Goal: Information Seeking & Learning: Check status

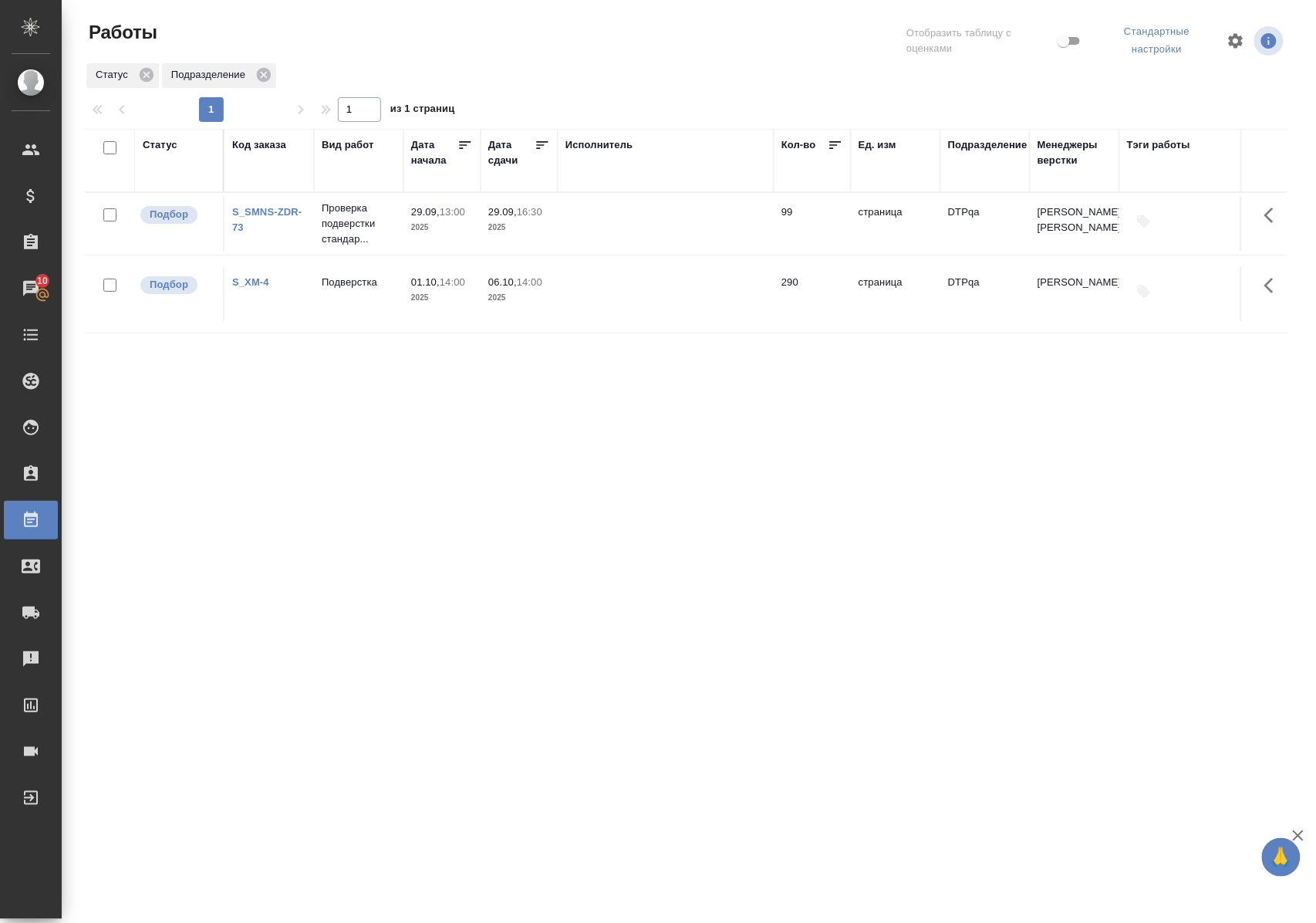
click at [168, 143] on div "Статус" at bounding box center [160, 145] width 34 height 16
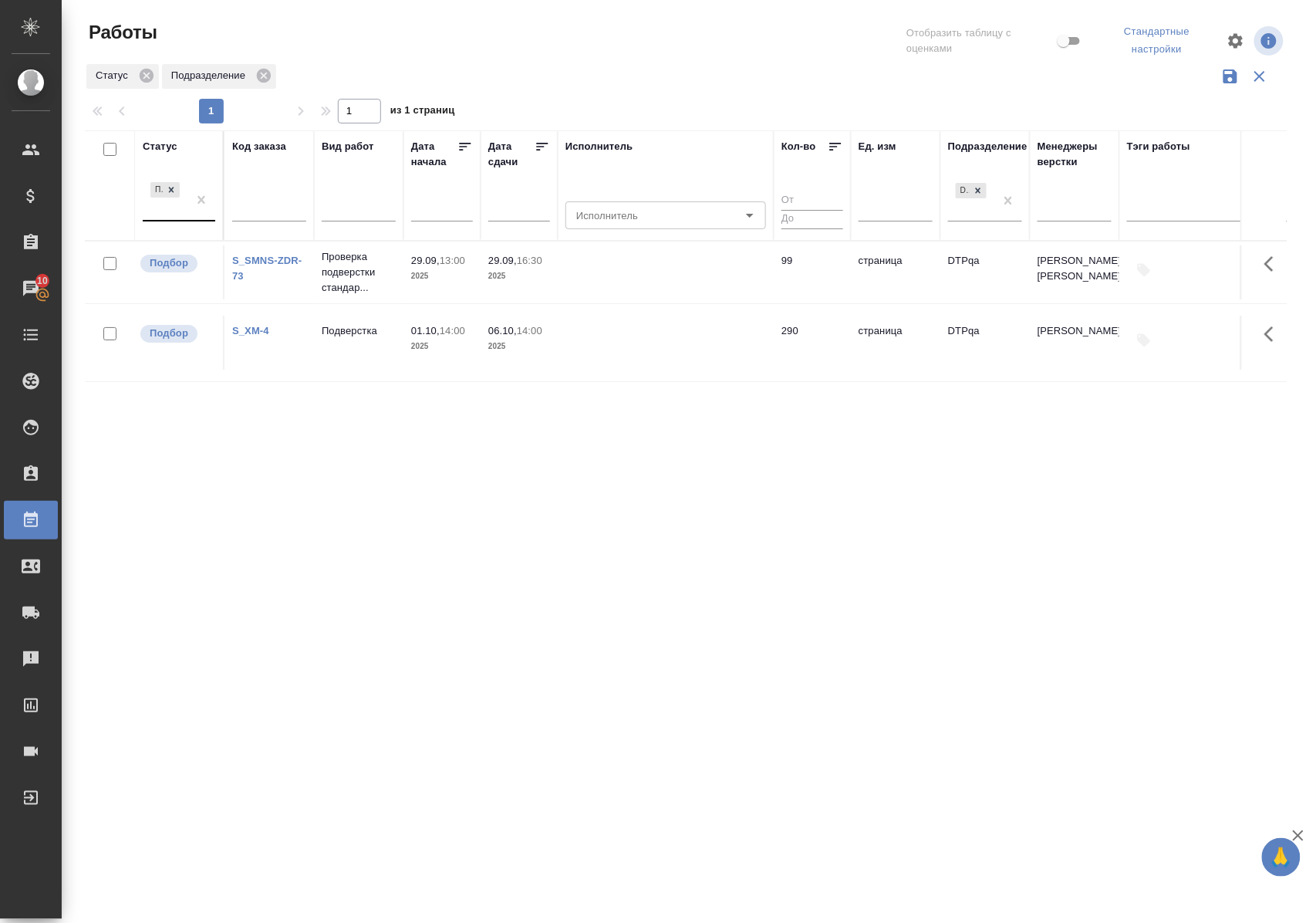
click at [186, 221] on div "Подбор" at bounding box center [179, 200] width 72 height 43
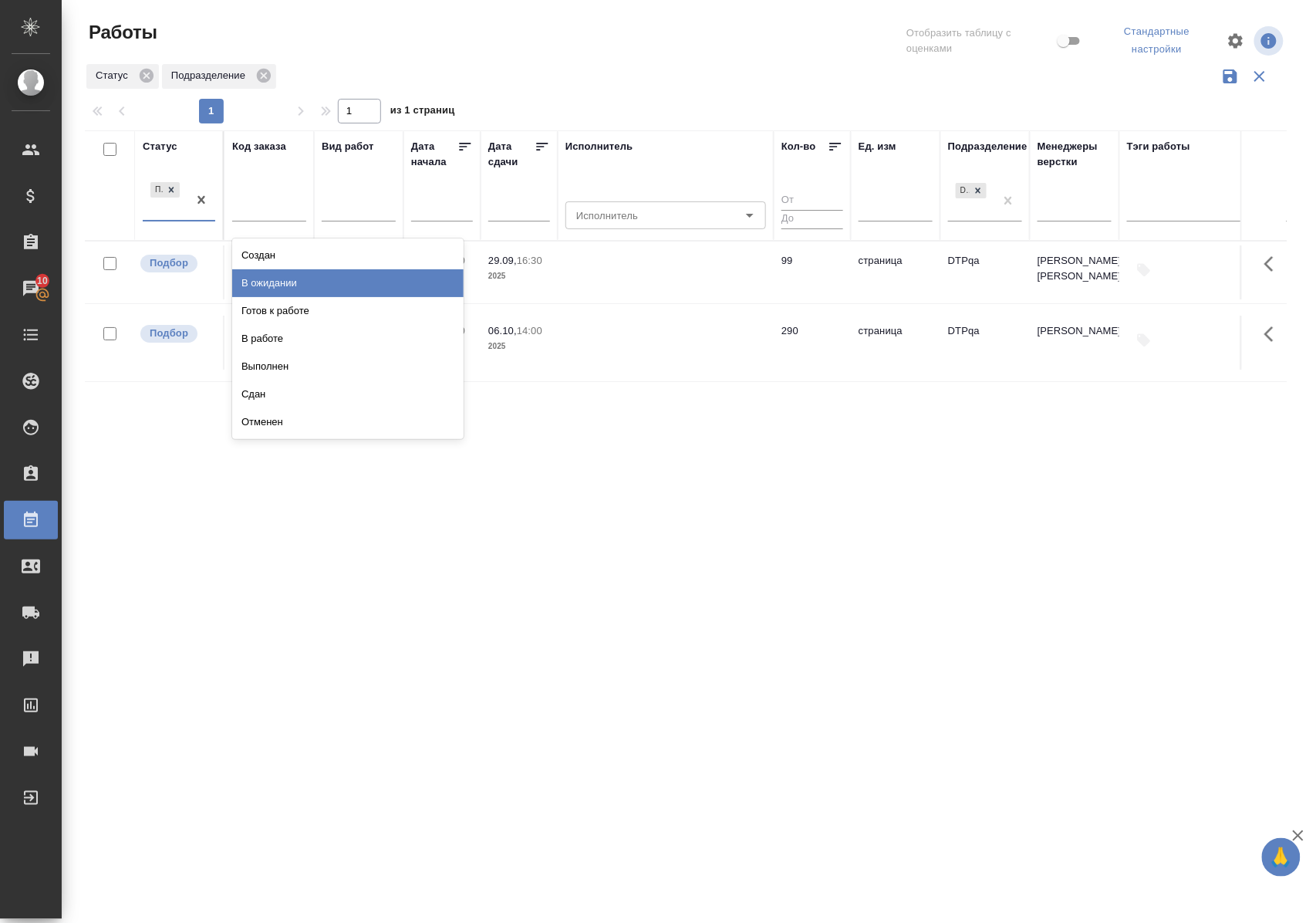
click at [256, 282] on div "В ожидании" at bounding box center [347, 284] width 231 height 28
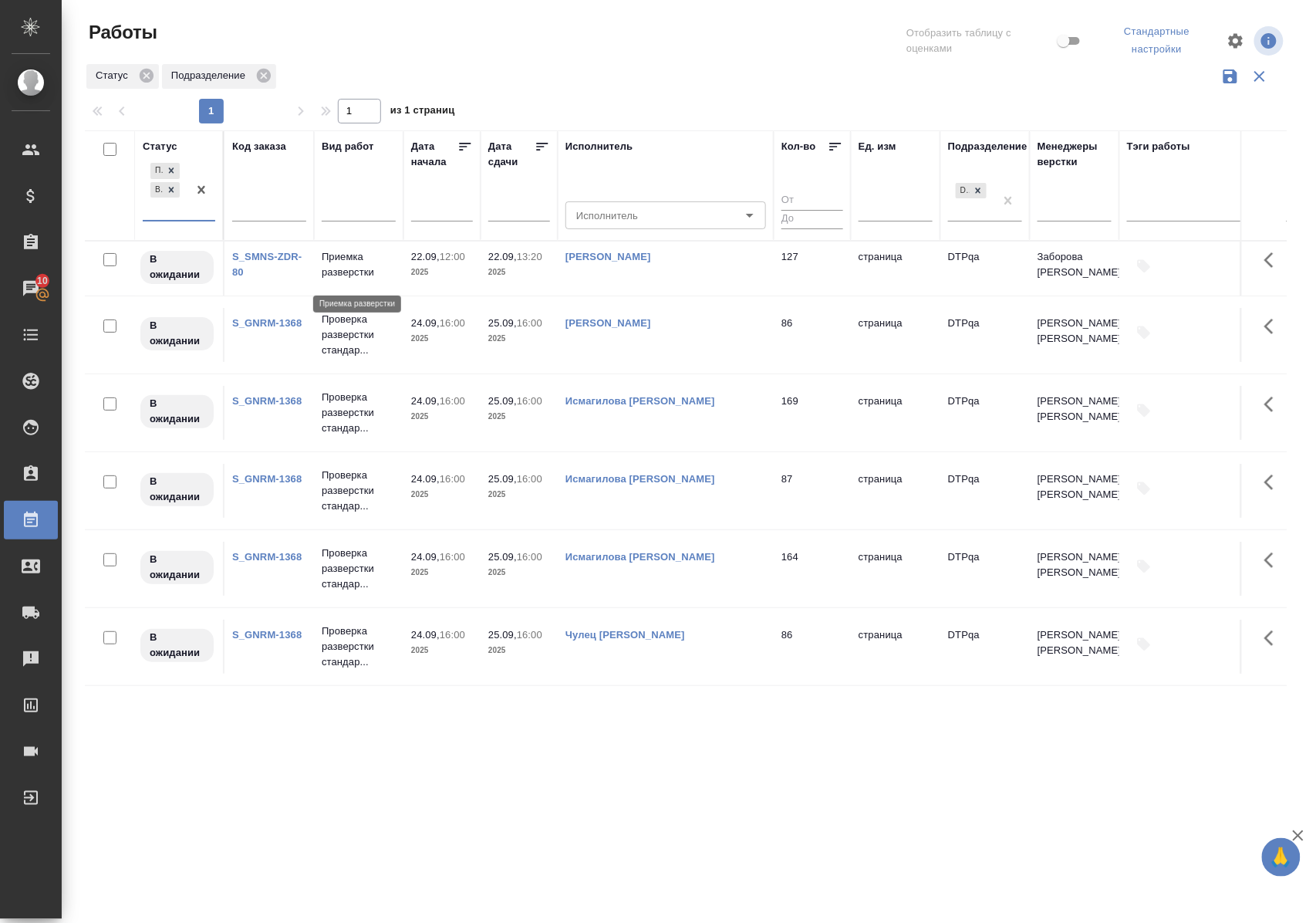
click at [339, 272] on p "Приемка разверстки" at bounding box center [359, 265] width 74 height 31
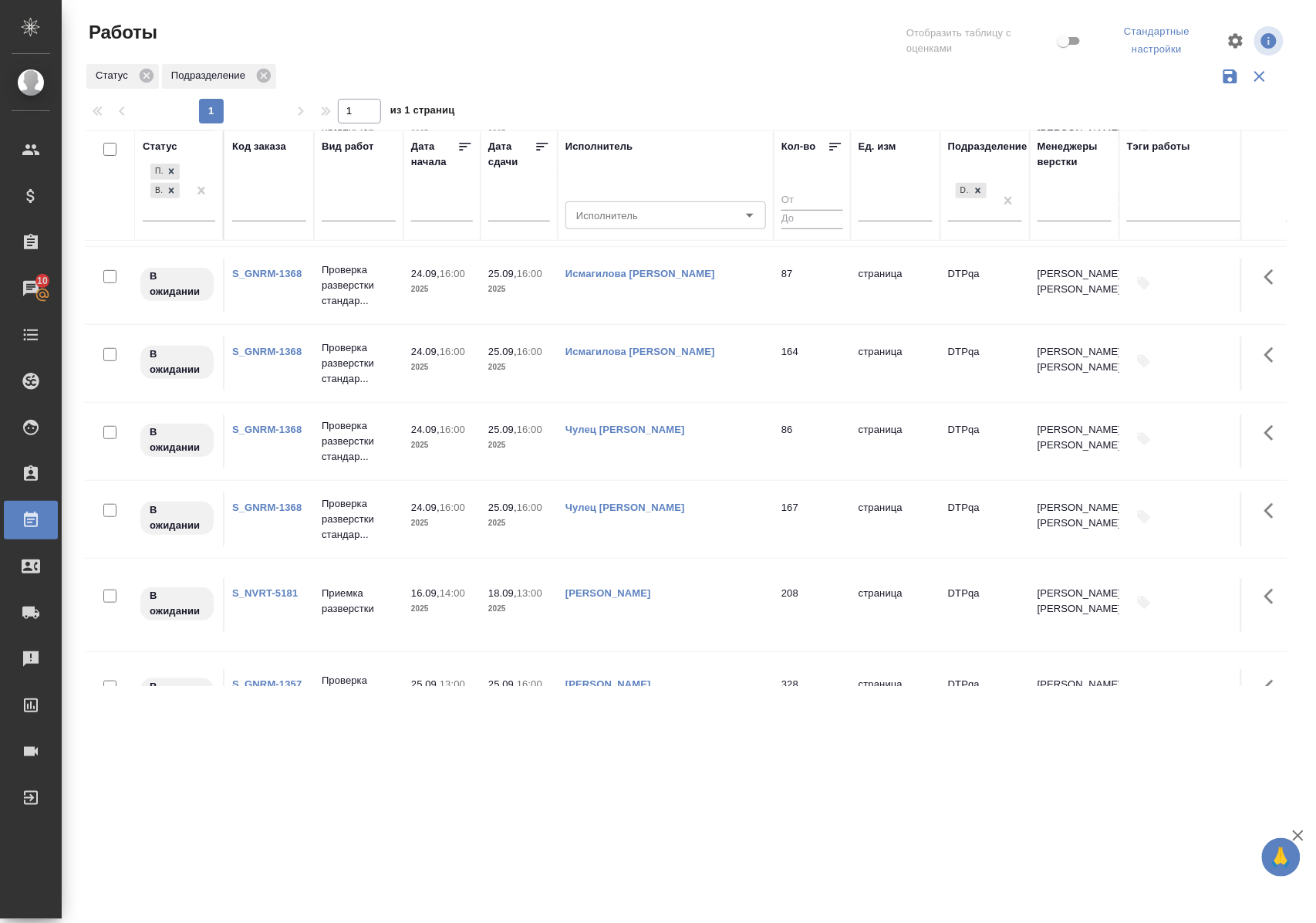
scroll to position [309, 0]
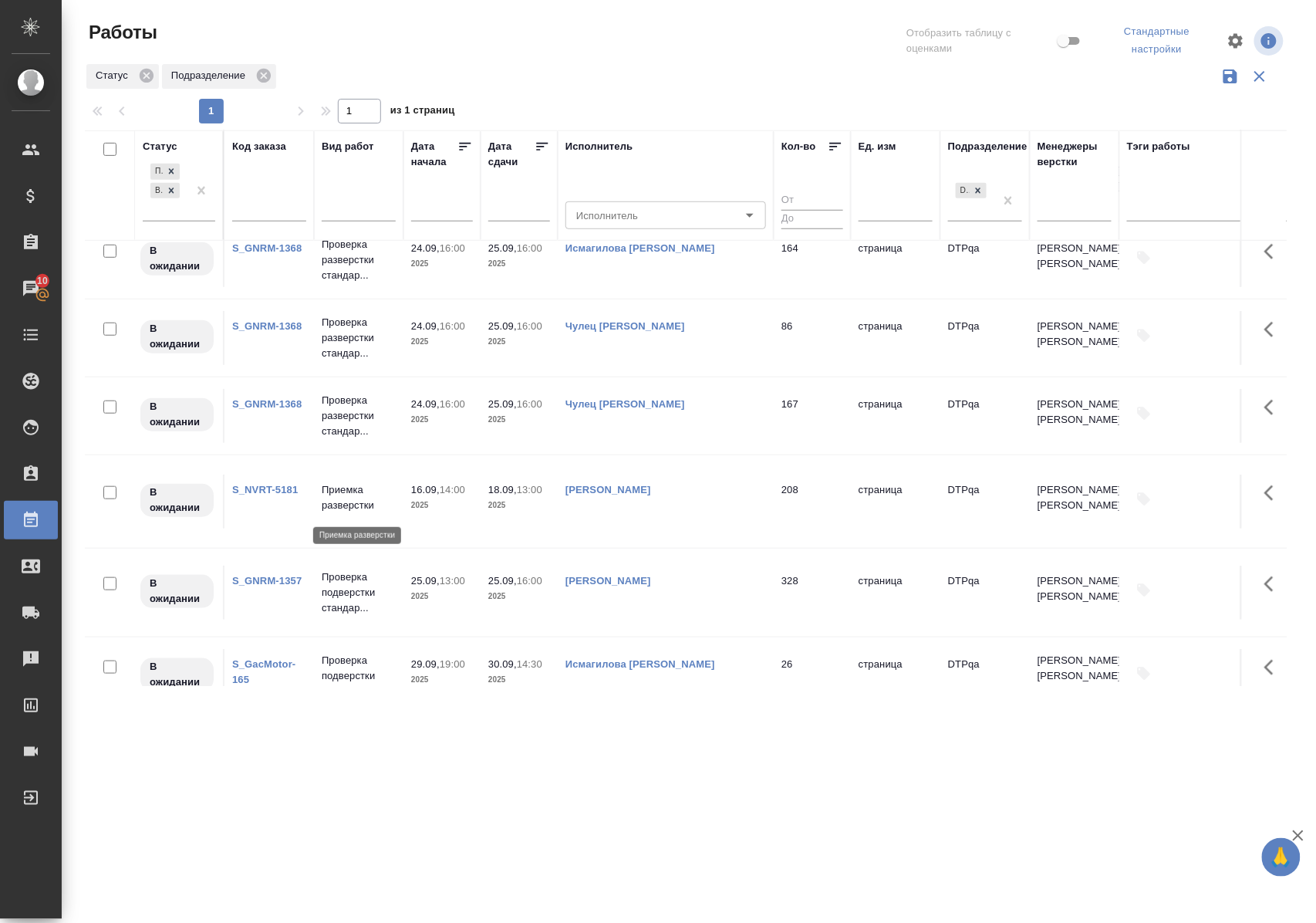
click at [347, 507] on p "Приемка разверстки" at bounding box center [359, 498] width 74 height 31
click at [346, 505] on p "Приемка разверстки" at bounding box center [359, 498] width 74 height 31
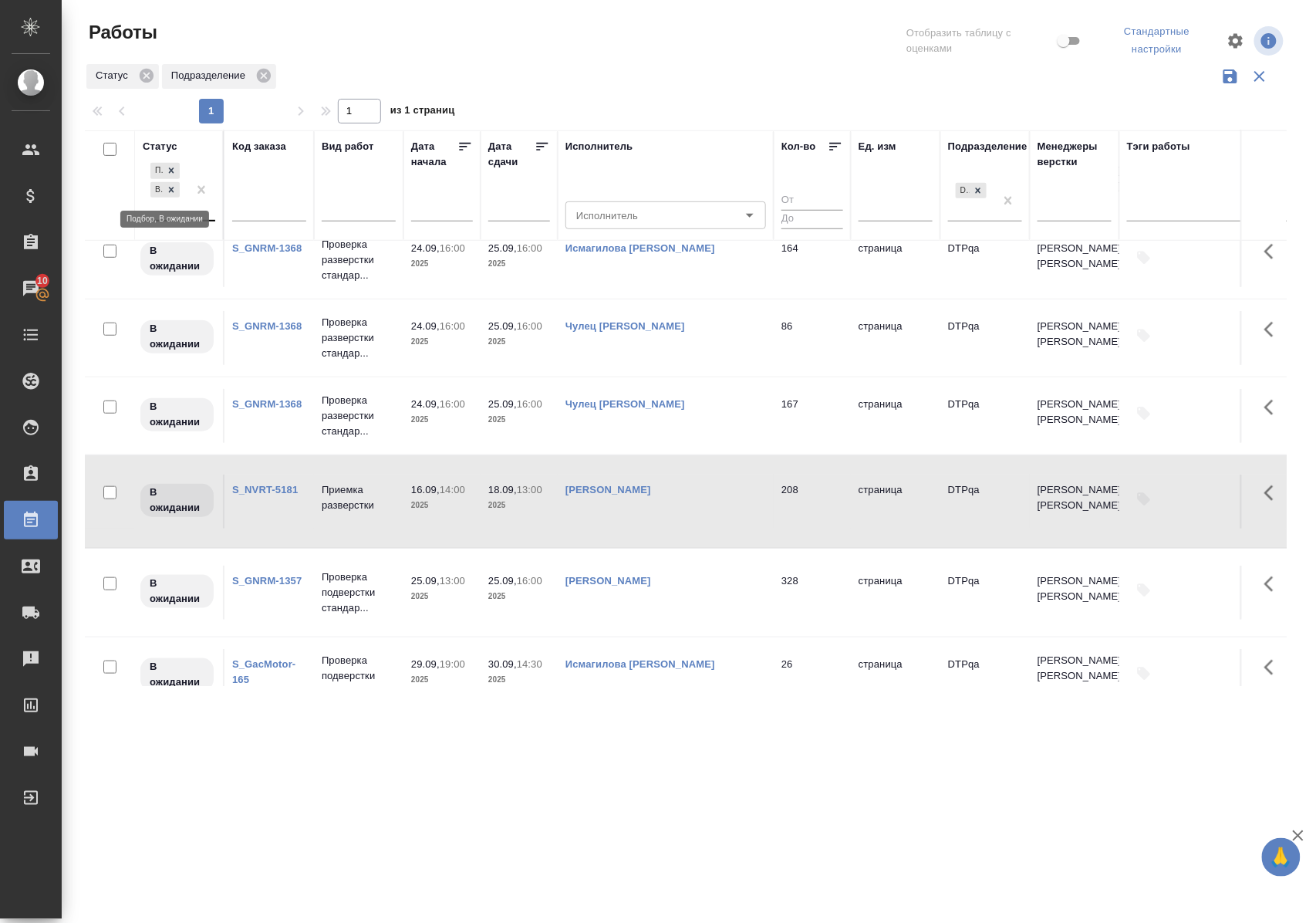
click at [170, 192] on icon at bounding box center [171, 189] width 6 height 6
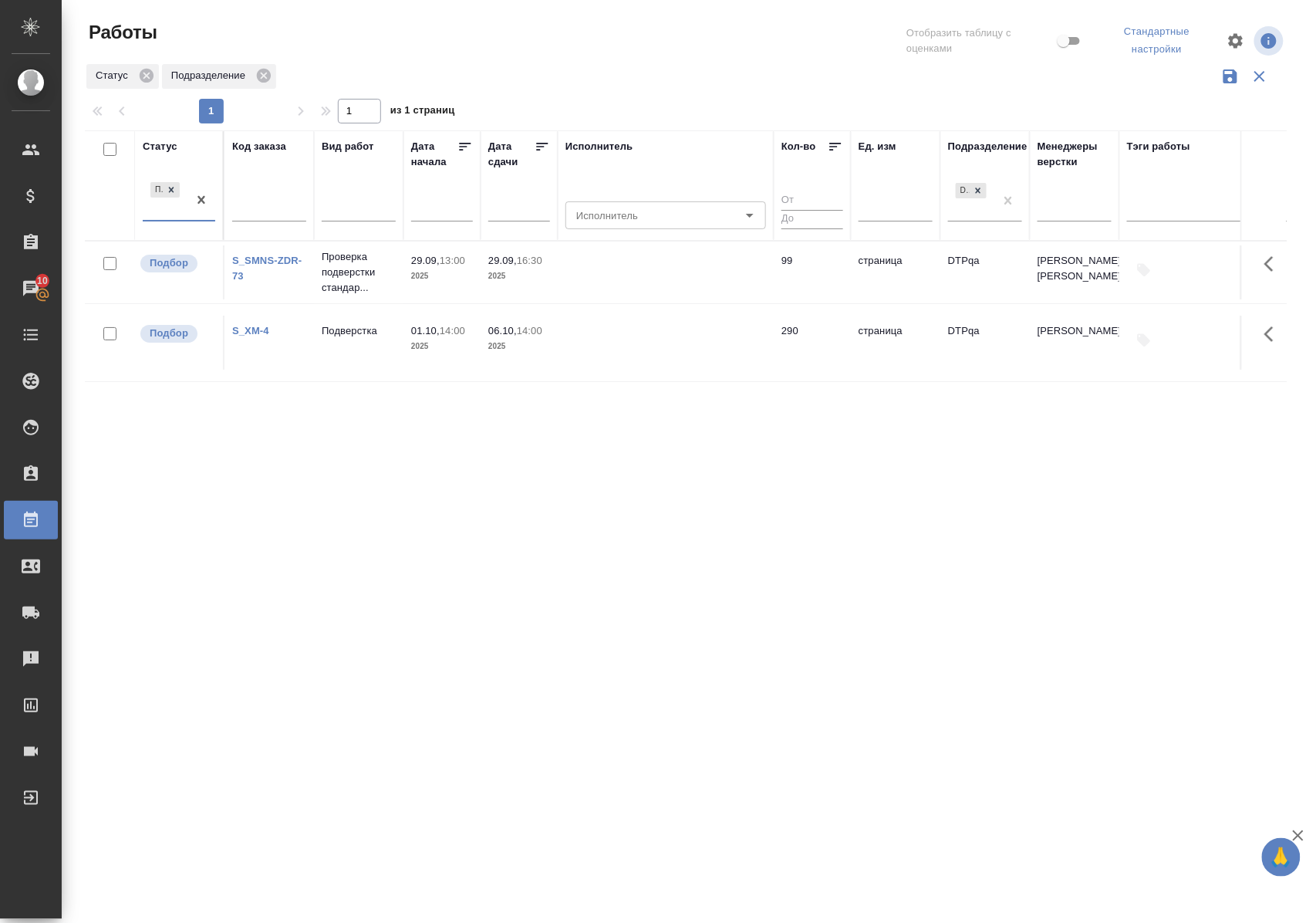
scroll to position [0, 0]
click at [161, 216] on div "Подбор" at bounding box center [165, 199] width 45 height 42
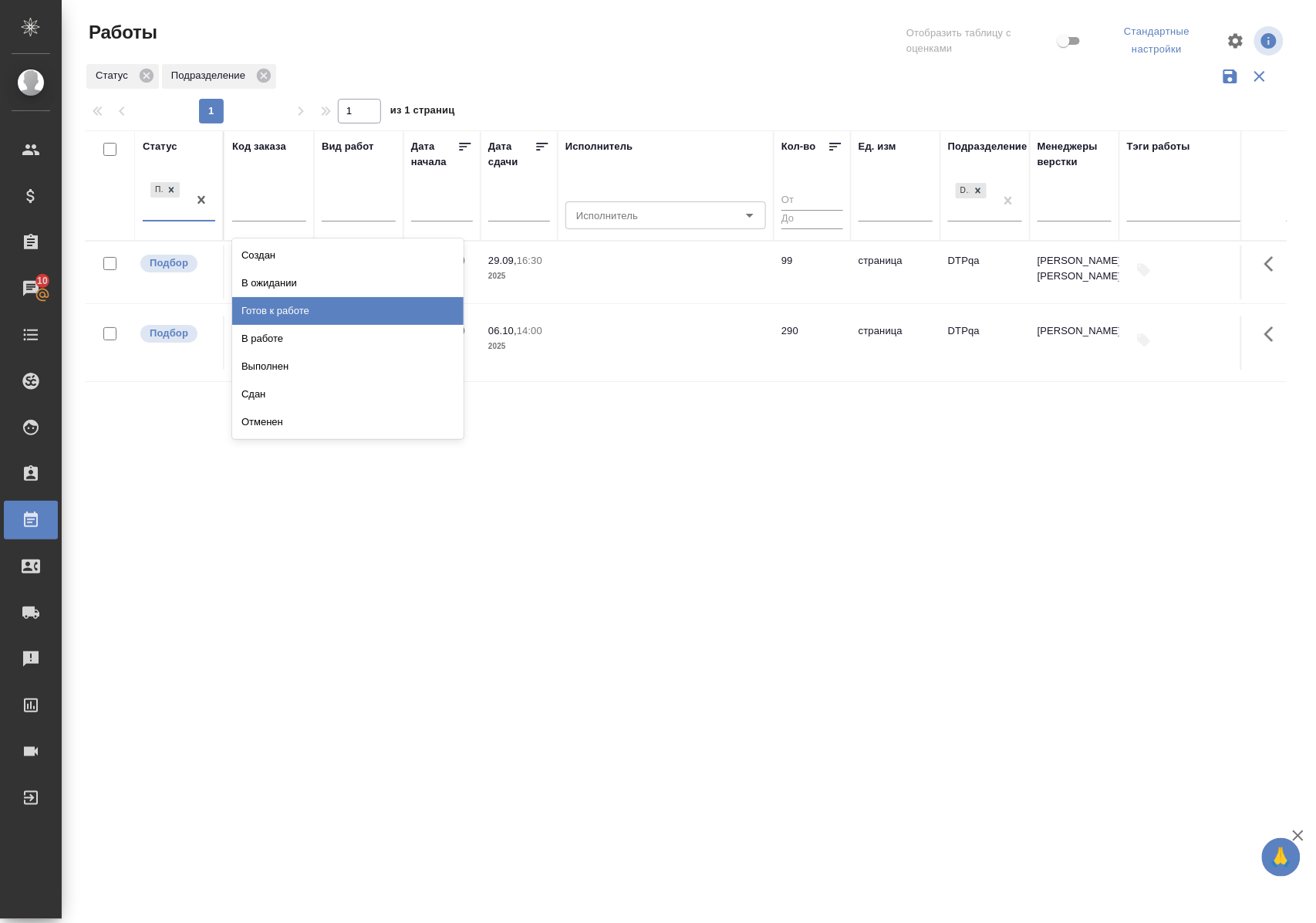
click at [271, 311] on div "Готов к работе" at bounding box center [347, 311] width 231 height 28
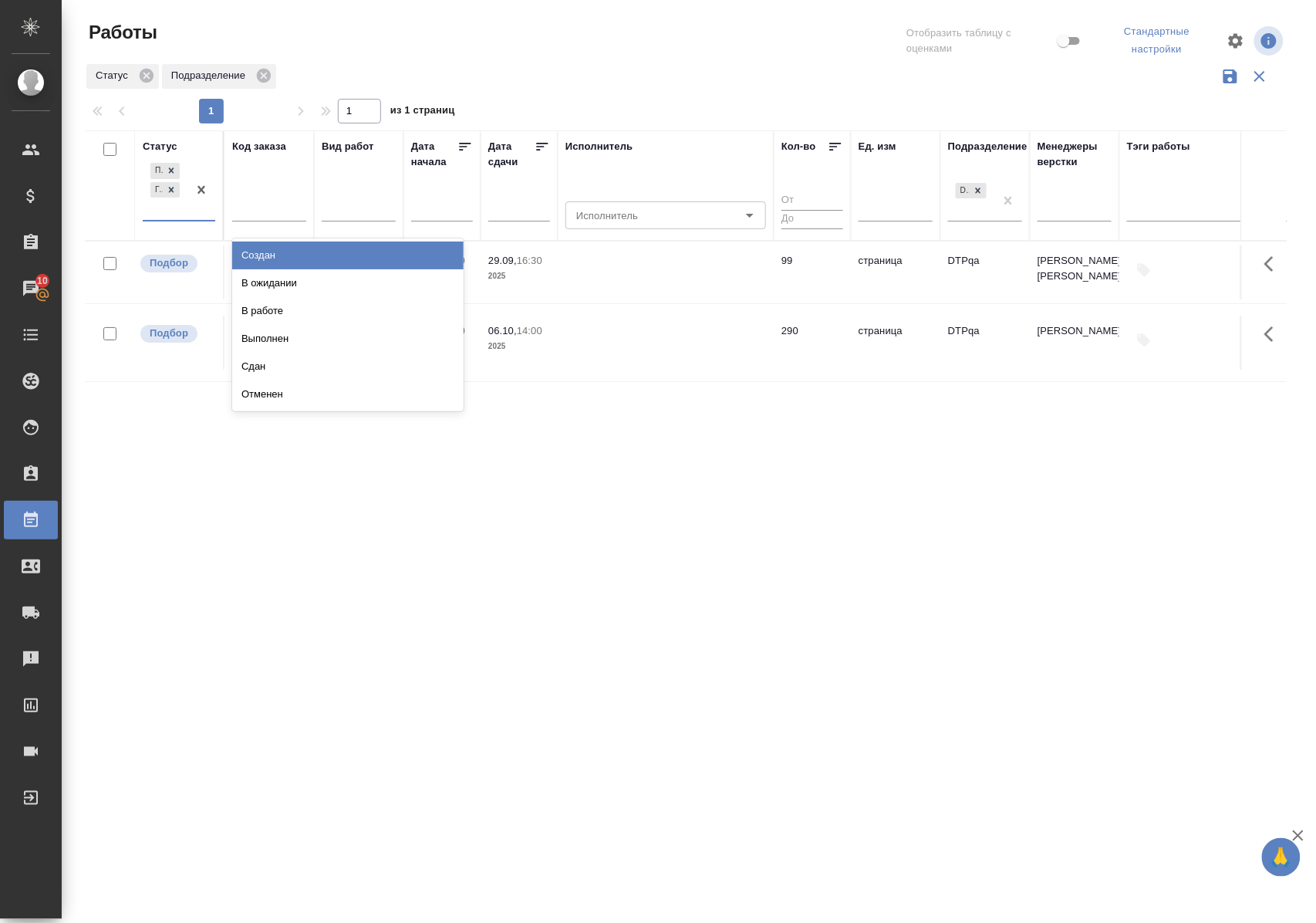
click at [191, 219] on div at bounding box center [202, 189] width 28 height 60
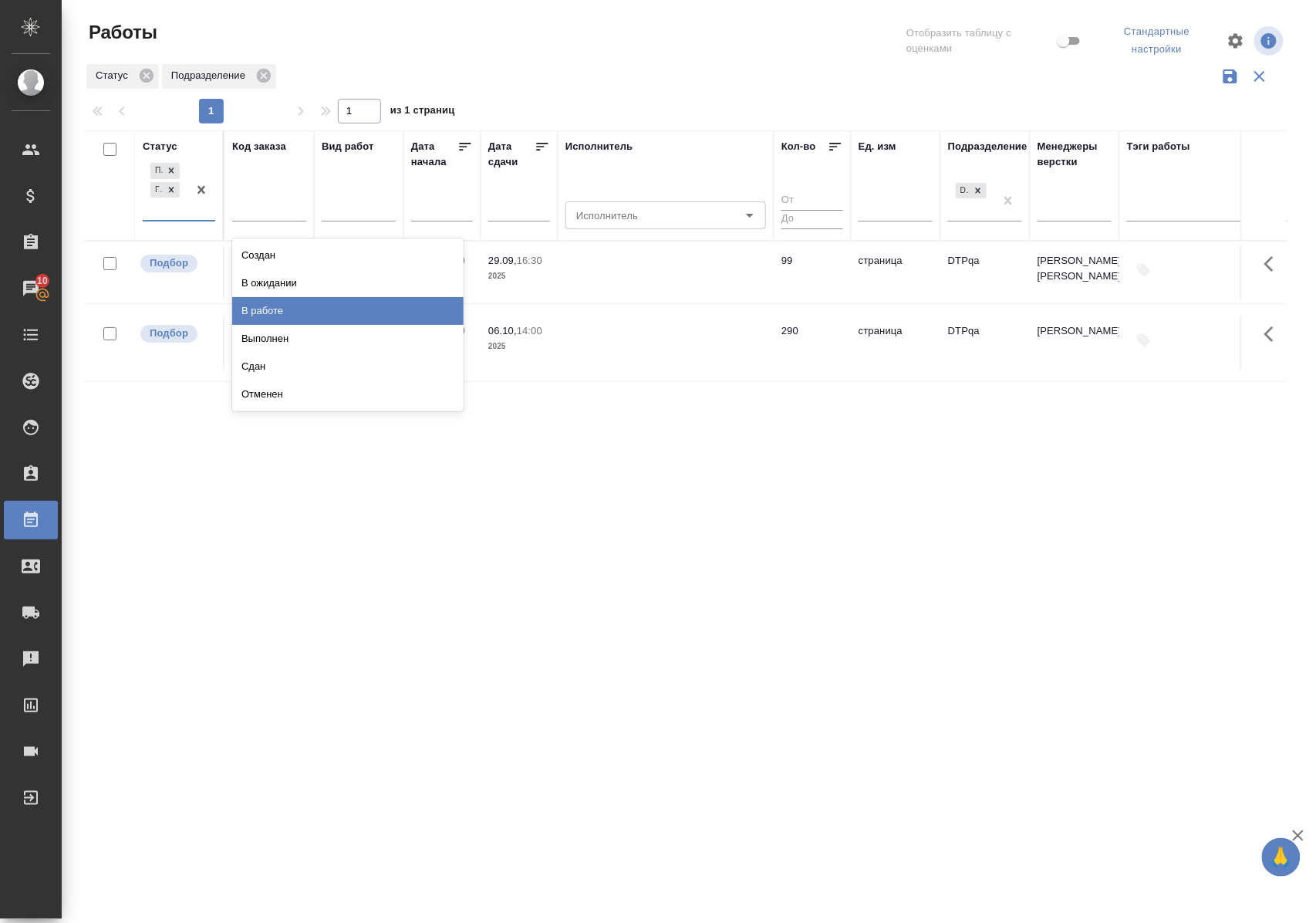
click at [256, 312] on div "В работе" at bounding box center [347, 311] width 231 height 28
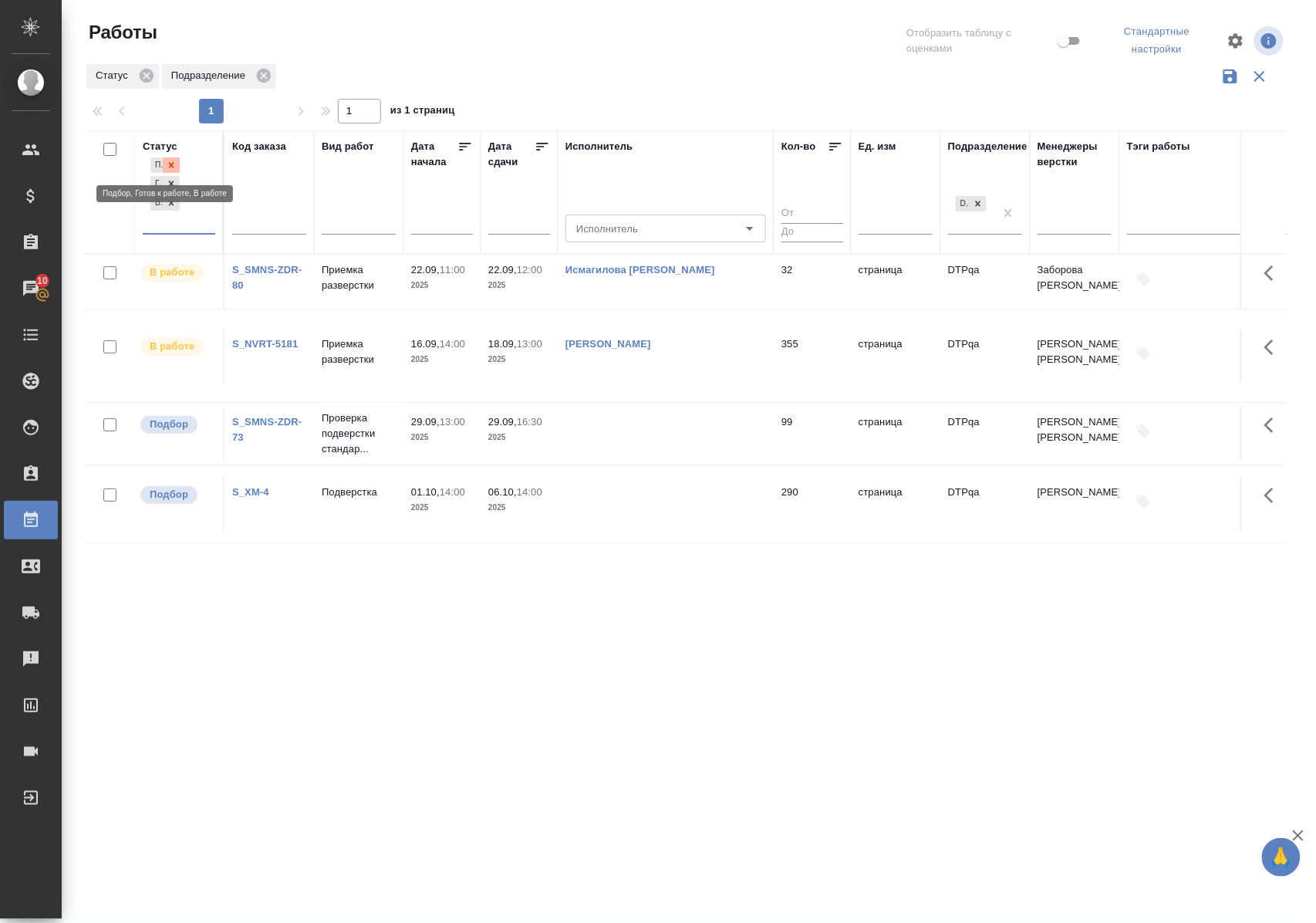
click at [174, 161] on icon at bounding box center [170, 165] width 11 height 11
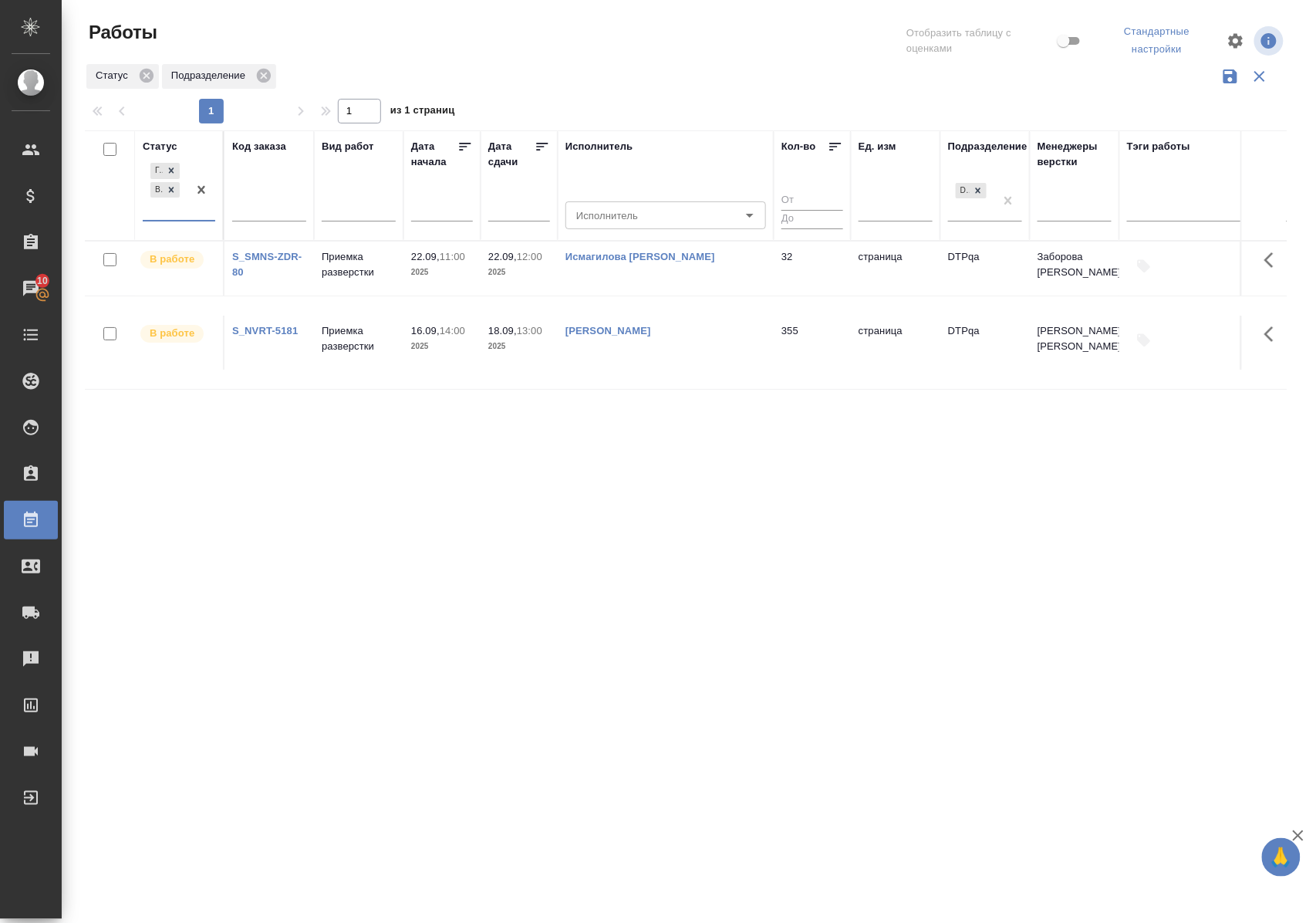
click at [175, 142] on div "Статус" at bounding box center [160, 146] width 34 height 16
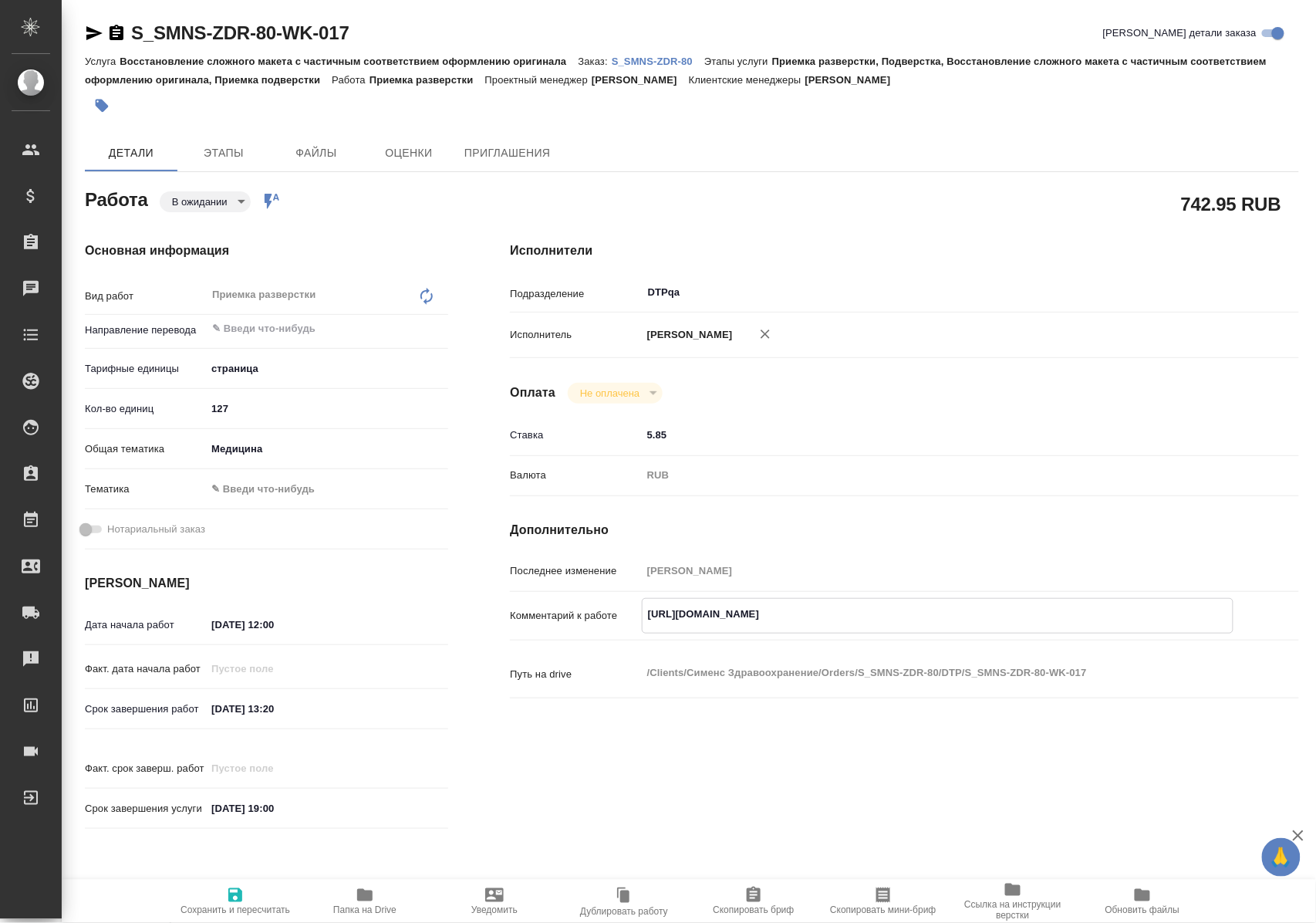
drag, startPoint x: 647, startPoint y: 627, endPoint x: 1009, endPoint y: 614, distance: 362.2
click at [1009, 614] on div "https://tera.awatera.com/Work/68cc06f7ff41b7e27c4056b3/ x" at bounding box center [937, 616] width 592 height 35
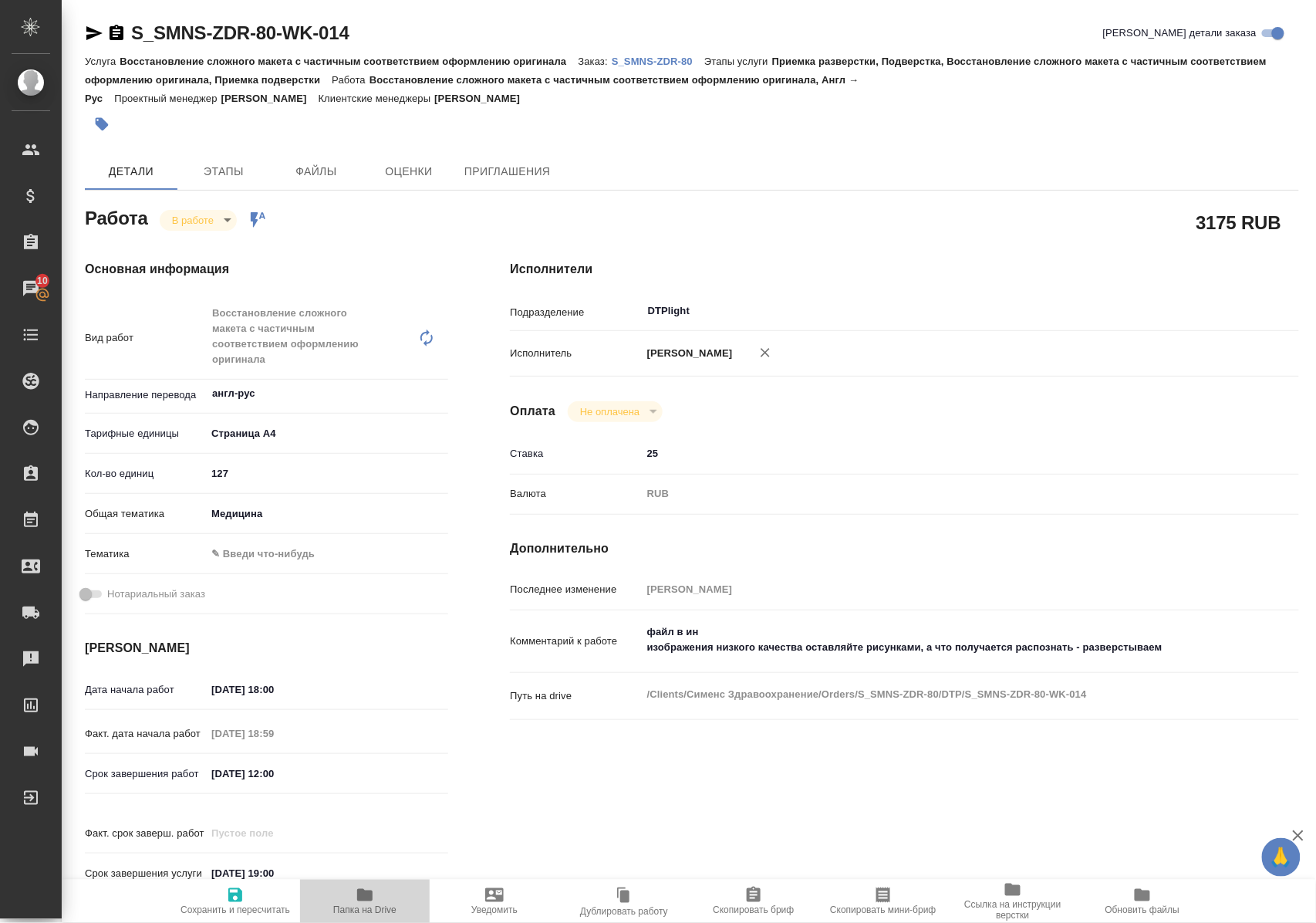
click at [369, 904] on span "Папка на Drive" at bounding box center [365, 909] width 63 height 11
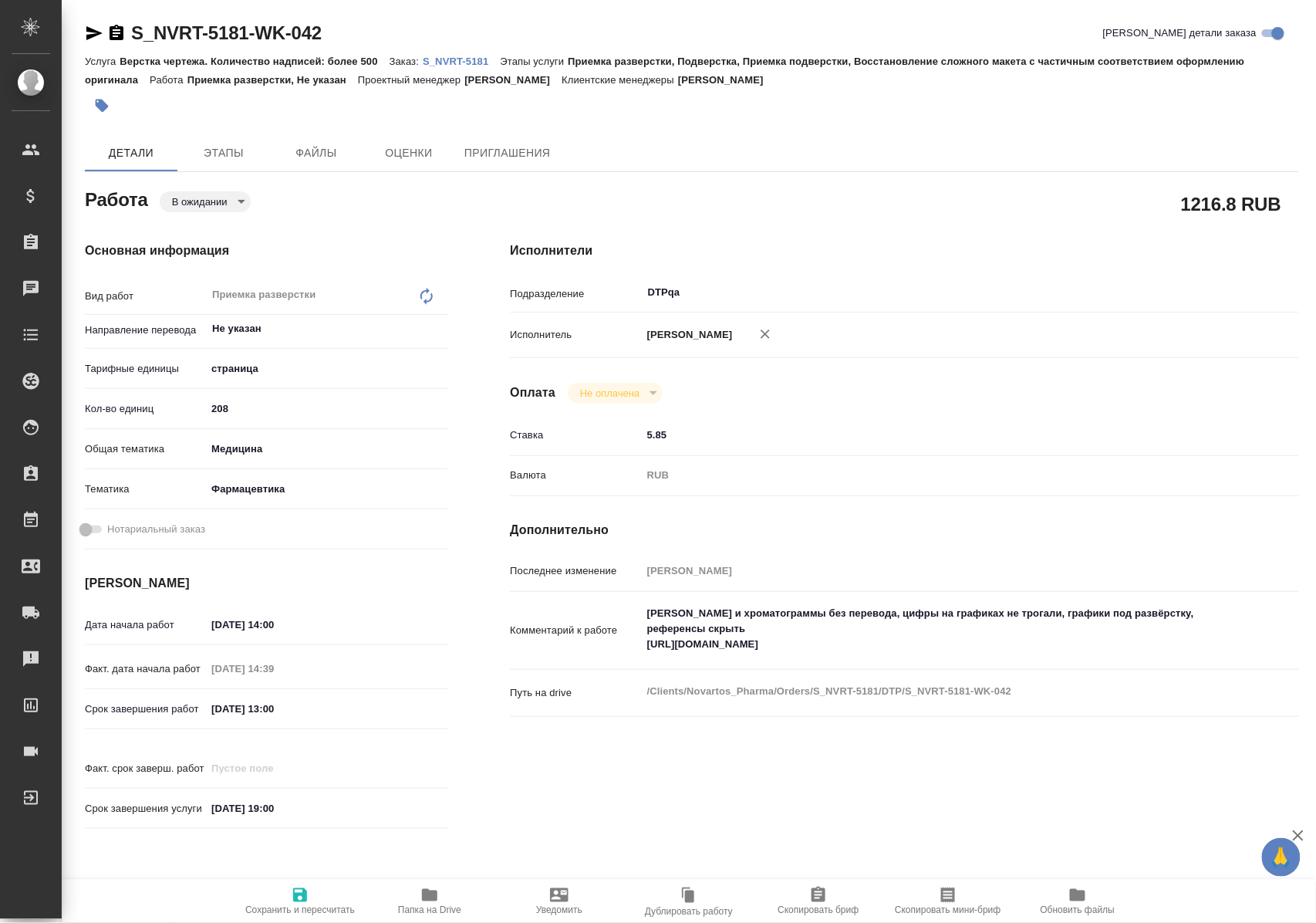
type textarea "x"
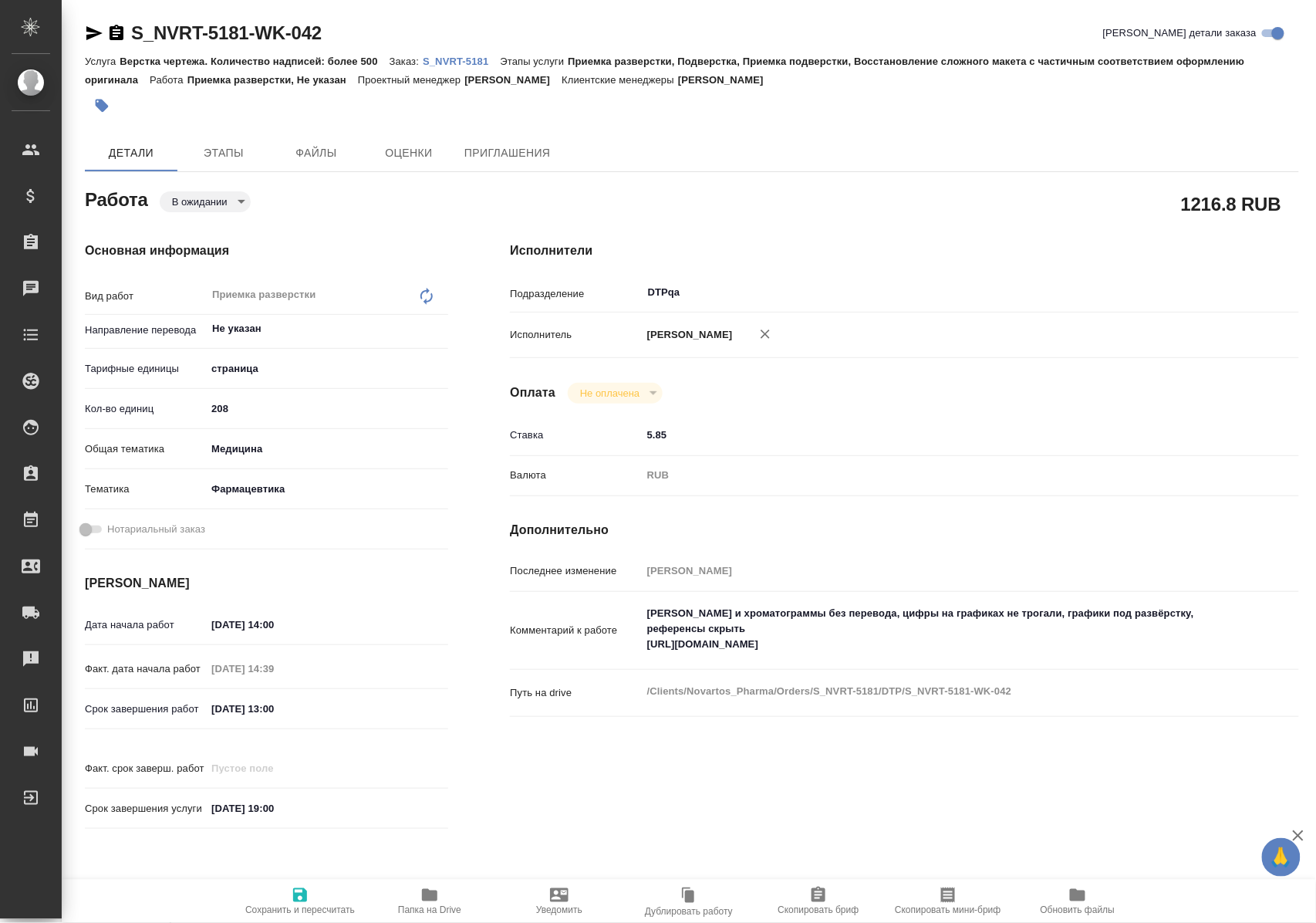
type textarea "x"
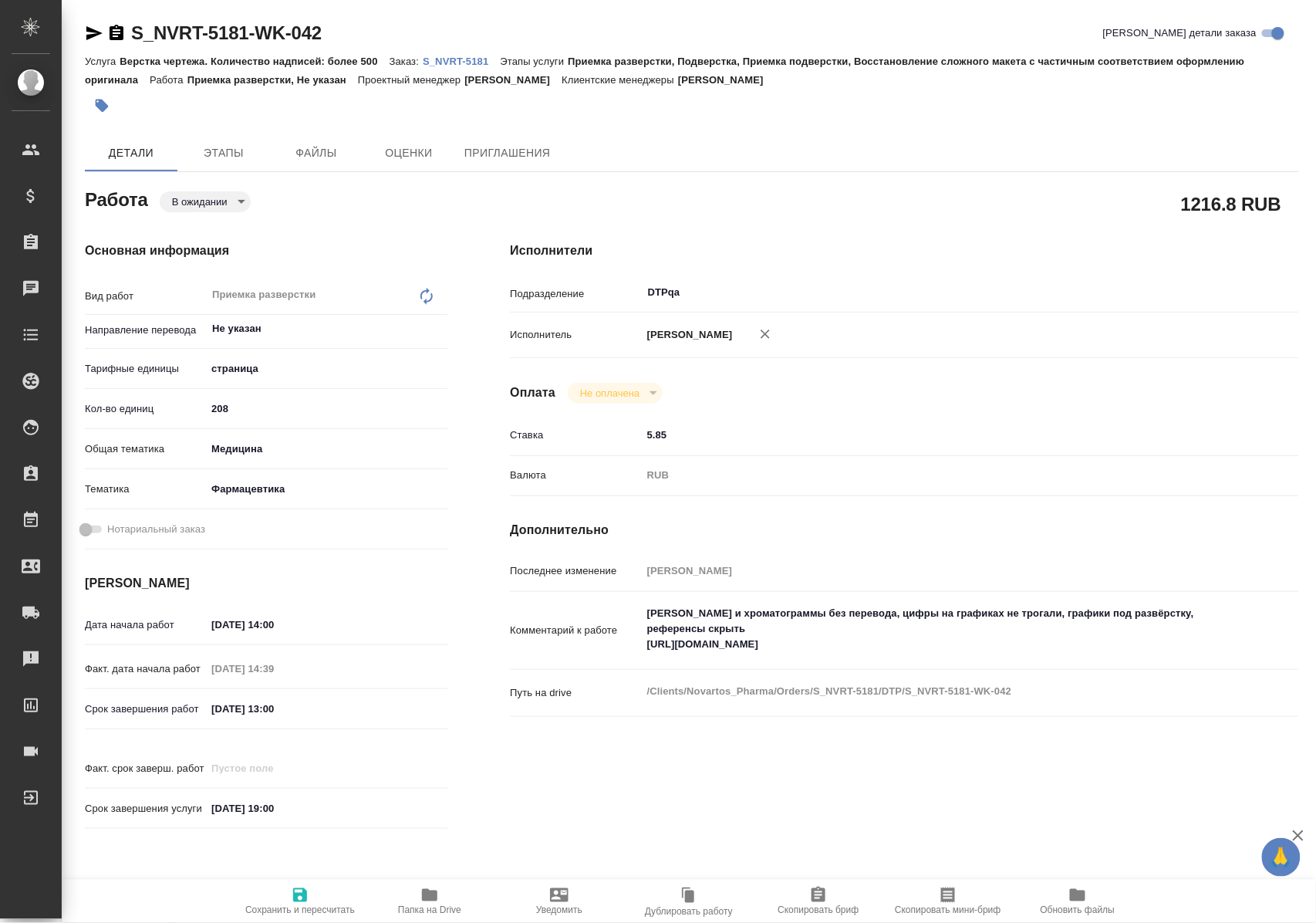
type textarea "x"
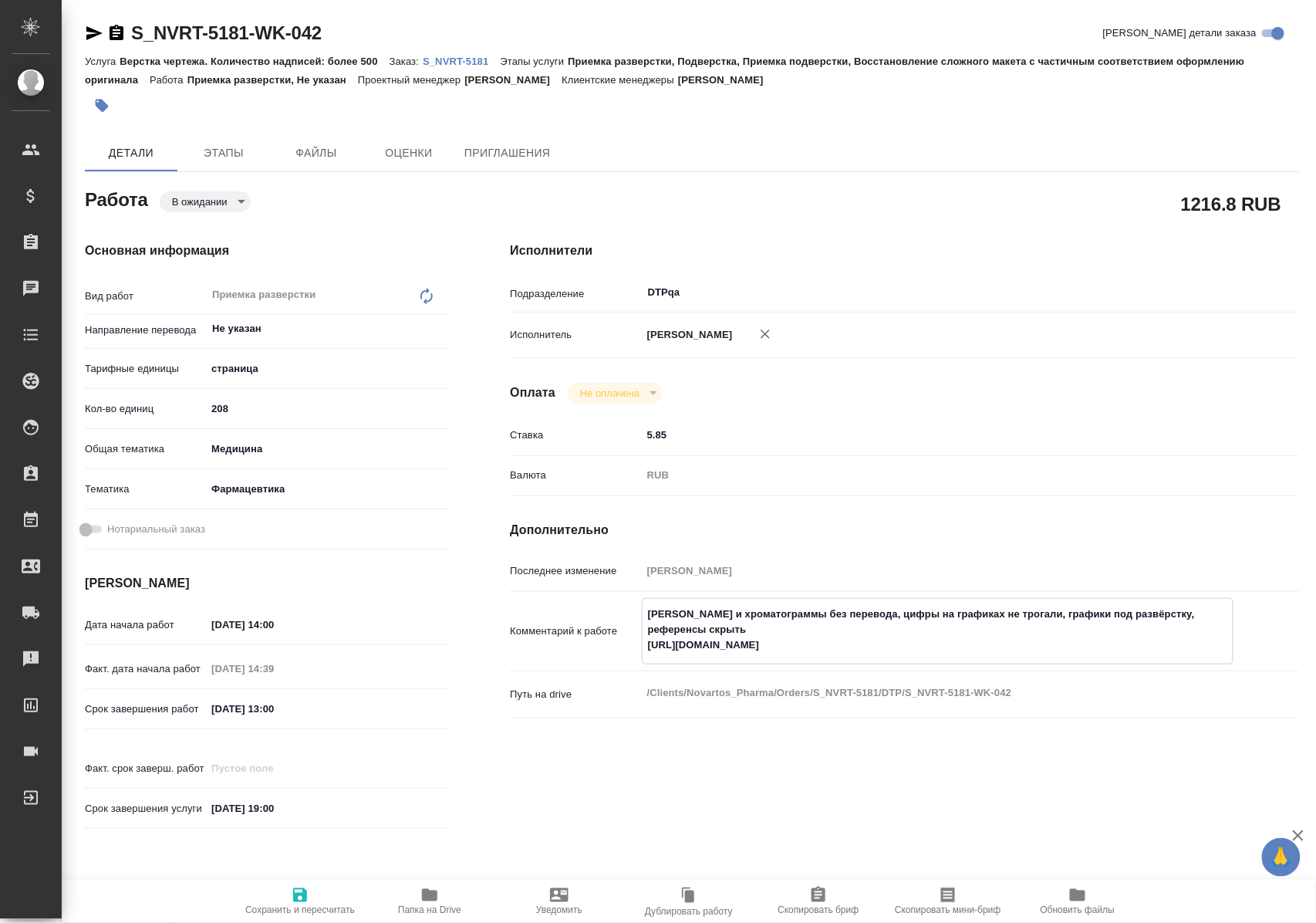
type textarea "x"
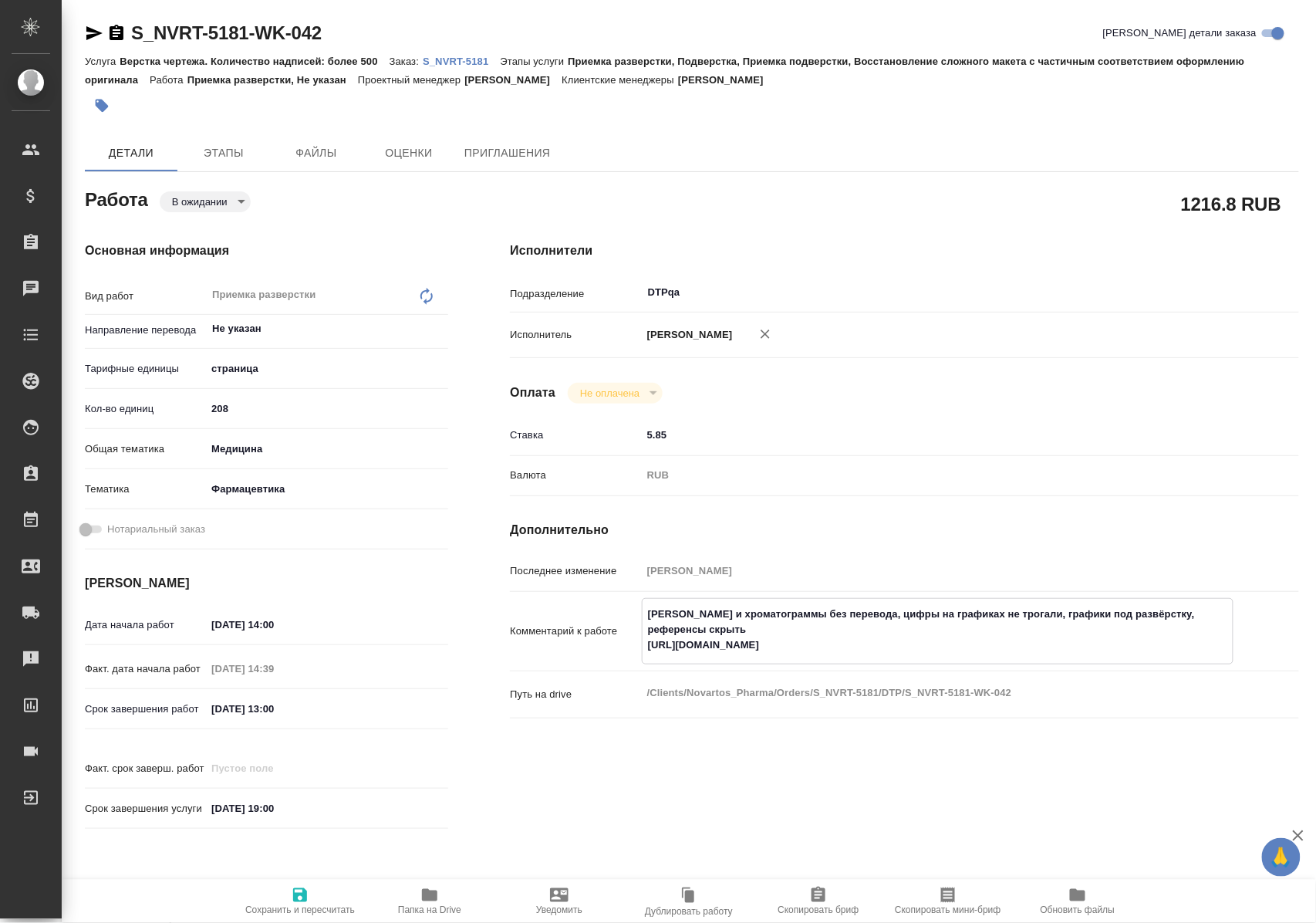
type textarea "x"
drag, startPoint x: 646, startPoint y: 662, endPoint x: 1001, endPoint y: 662, distance: 355.0
click at [1001, 658] on textarea "Скрины и хроматограммы без перевода, цифры на графиках не трогали, графики под …" at bounding box center [937, 630] width 590 height 57
type textarea "x"
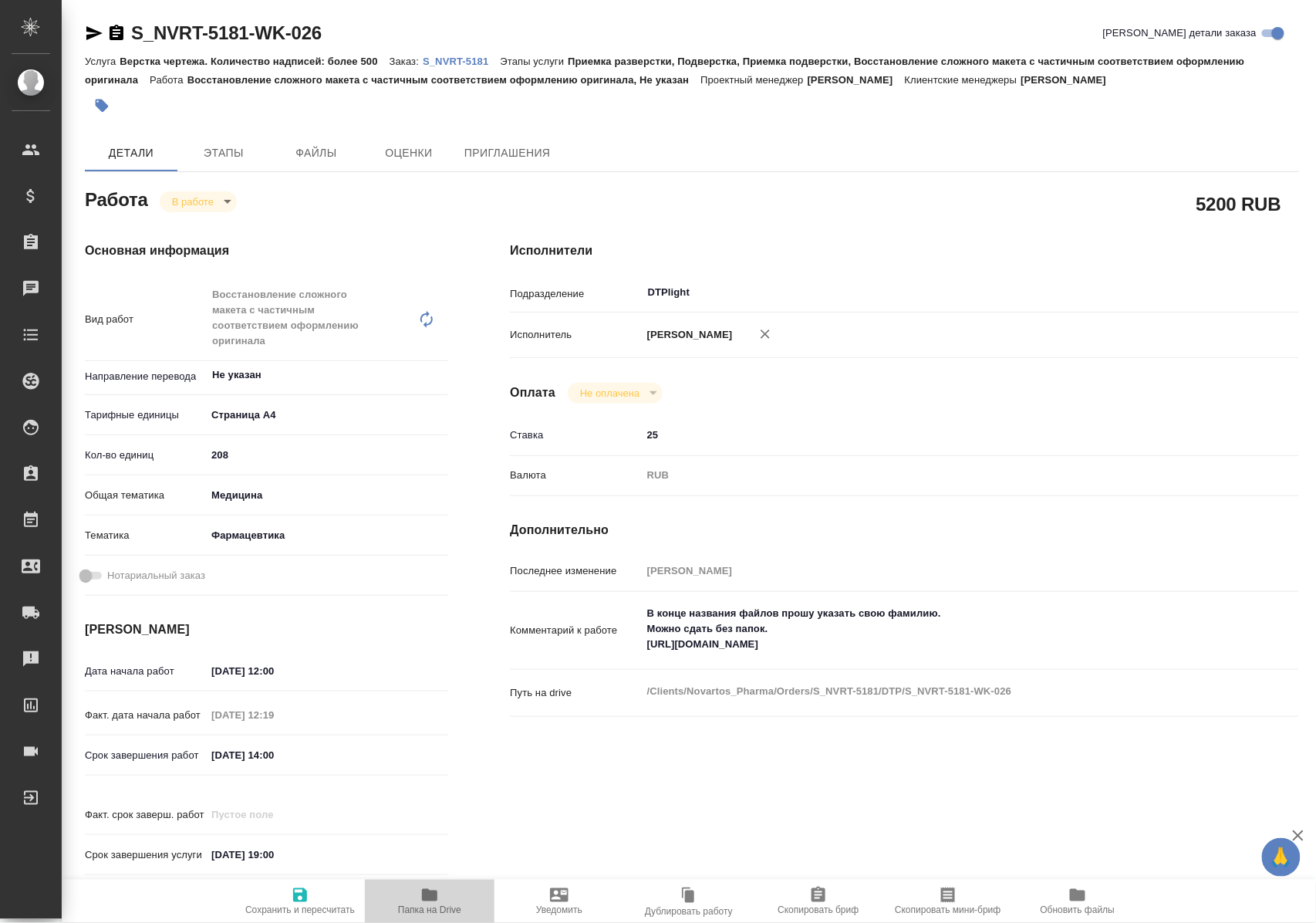
click at [429, 895] on icon "button" at bounding box center [429, 895] width 16 height 12
